Goal: Transaction & Acquisition: Obtain resource

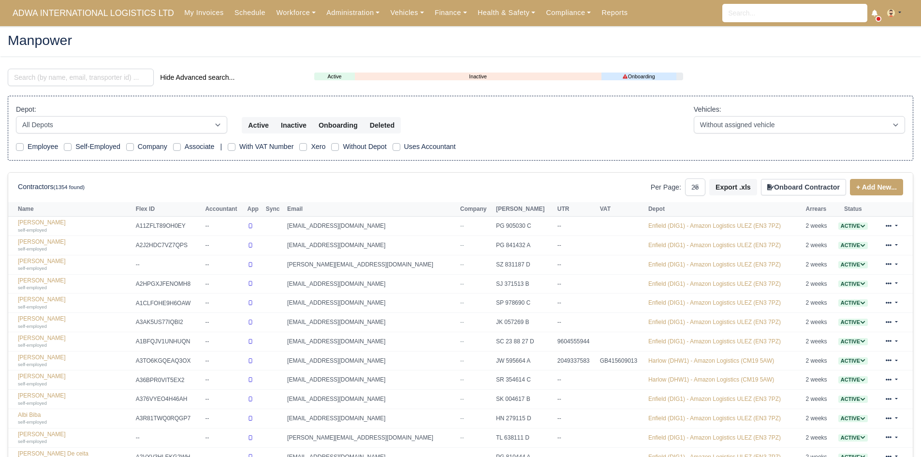
select select "25"
click at [430, 8] on link "Finance" at bounding box center [451, 12] width 43 height 19
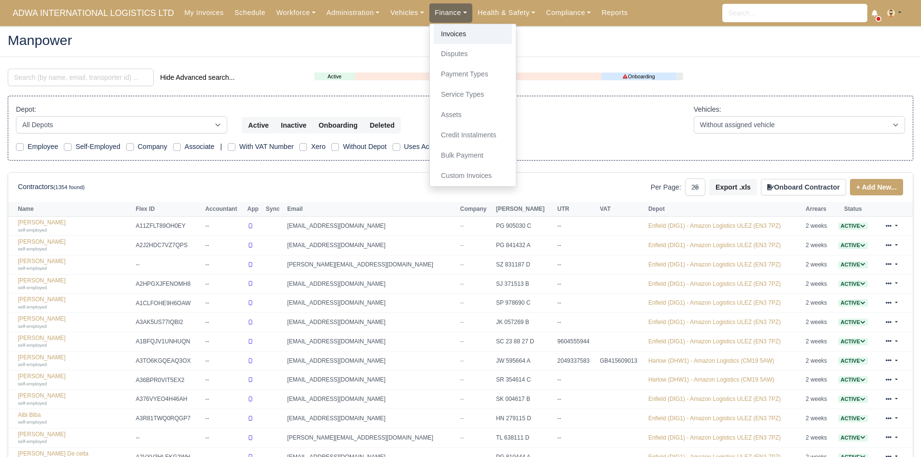
click at [443, 31] on link "Invoices" at bounding box center [473, 34] width 78 height 20
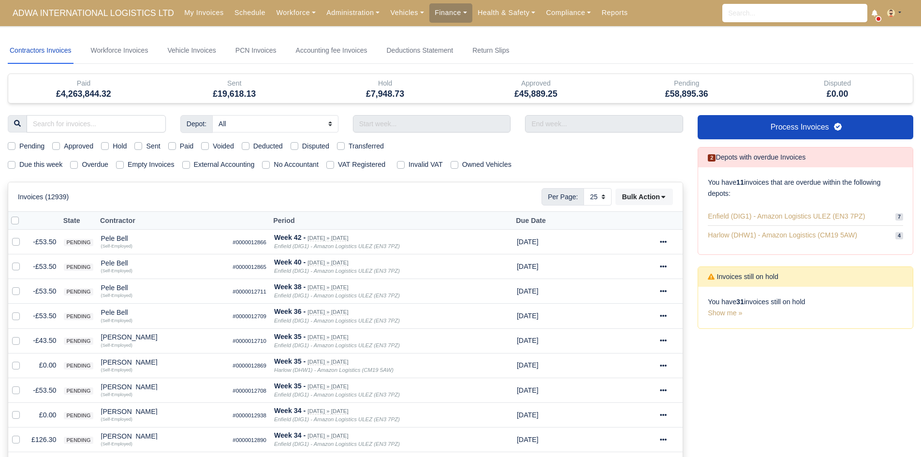
select select "25"
click at [446, 129] on input "text" at bounding box center [432, 123] width 158 height 17
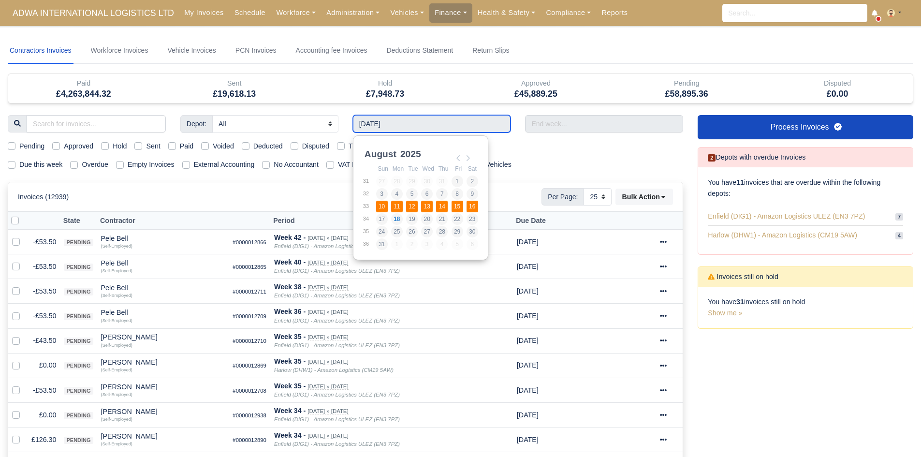
type input "10/08/2025 - 16/08/2025"
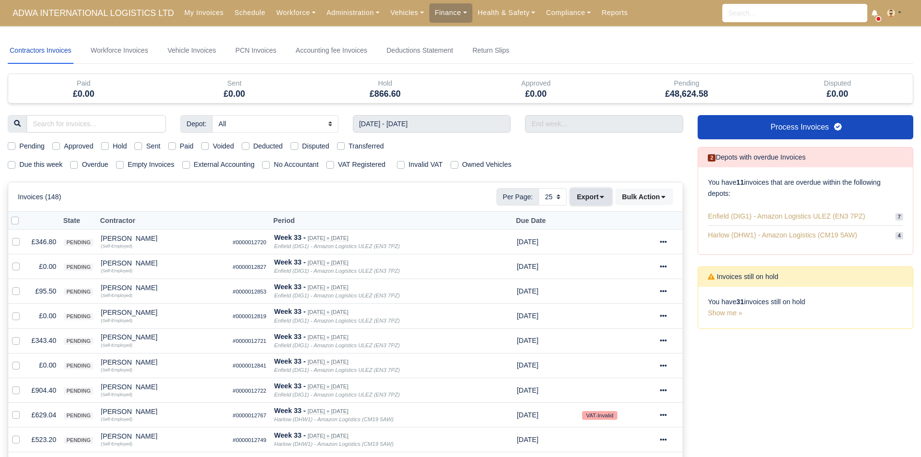
click at [596, 198] on button "Export" at bounding box center [591, 197] width 41 height 16
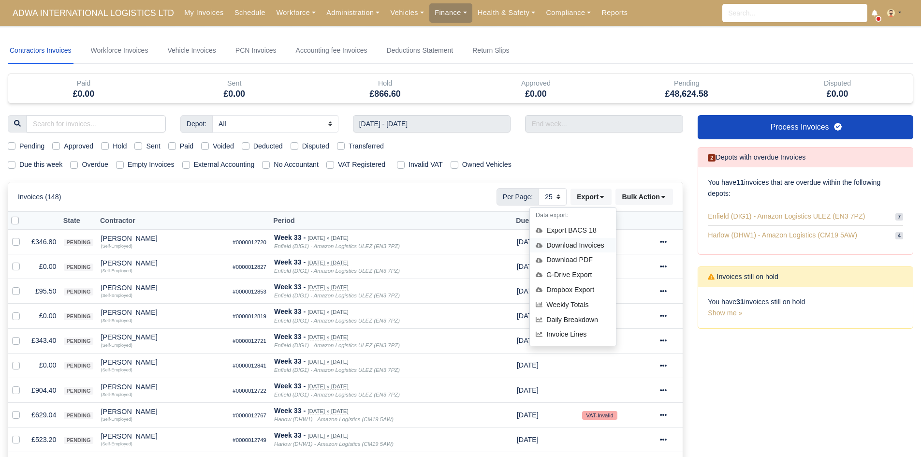
click at [585, 238] on div "Download Invoices" at bounding box center [573, 245] width 86 height 15
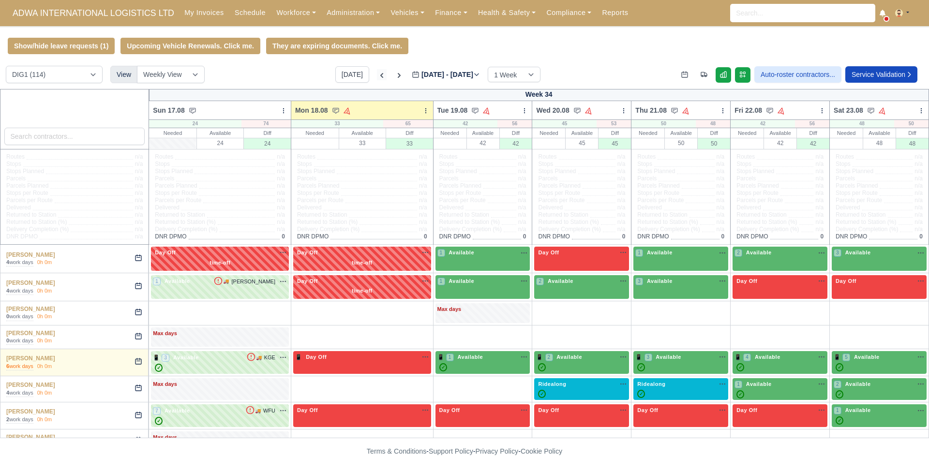
click at [377, 74] on icon at bounding box center [382, 76] width 10 height 10
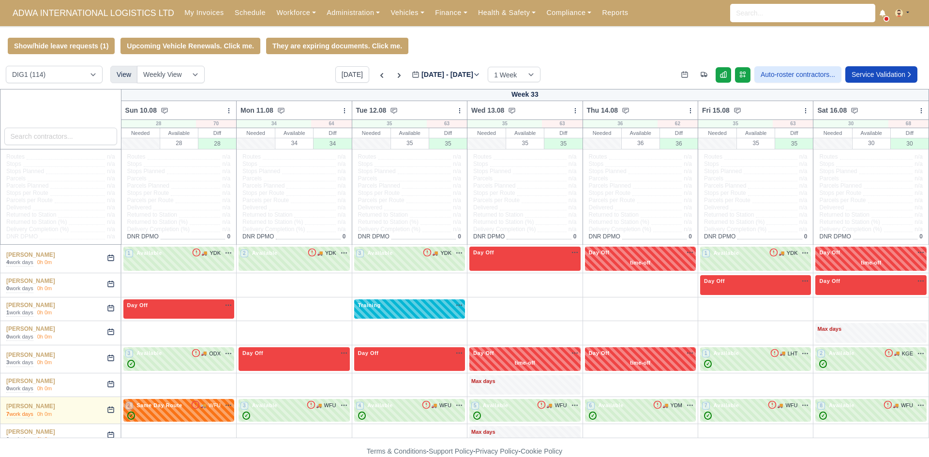
type input "2025-08-11"
click at [79, 74] on select "DIG1 (114) DHW1 (59)" at bounding box center [54, 74] width 97 height 17
select select "2"
click at [6, 67] on select "DIG1 (114) DHW1 (59)" at bounding box center [54, 74] width 97 height 17
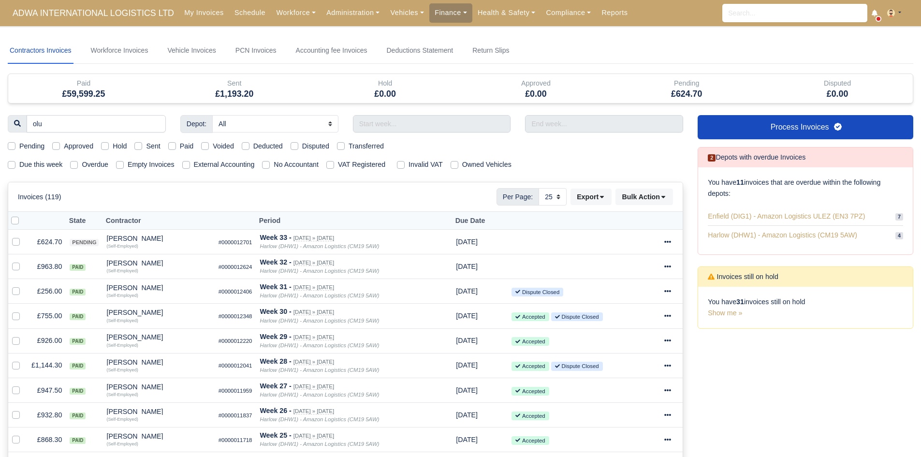
select select "25"
